Goal: Use online tool/utility: Use online tool/utility

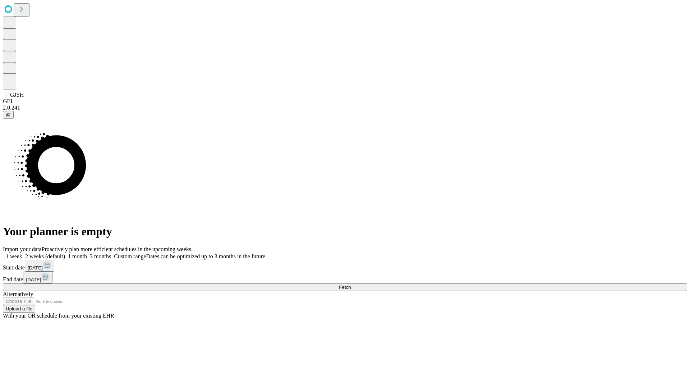
click at [351, 285] on span "Fetch" at bounding box center [345, 287] width 12 height 5
